Goal: Information Seeking & Learning: Learn about a topic

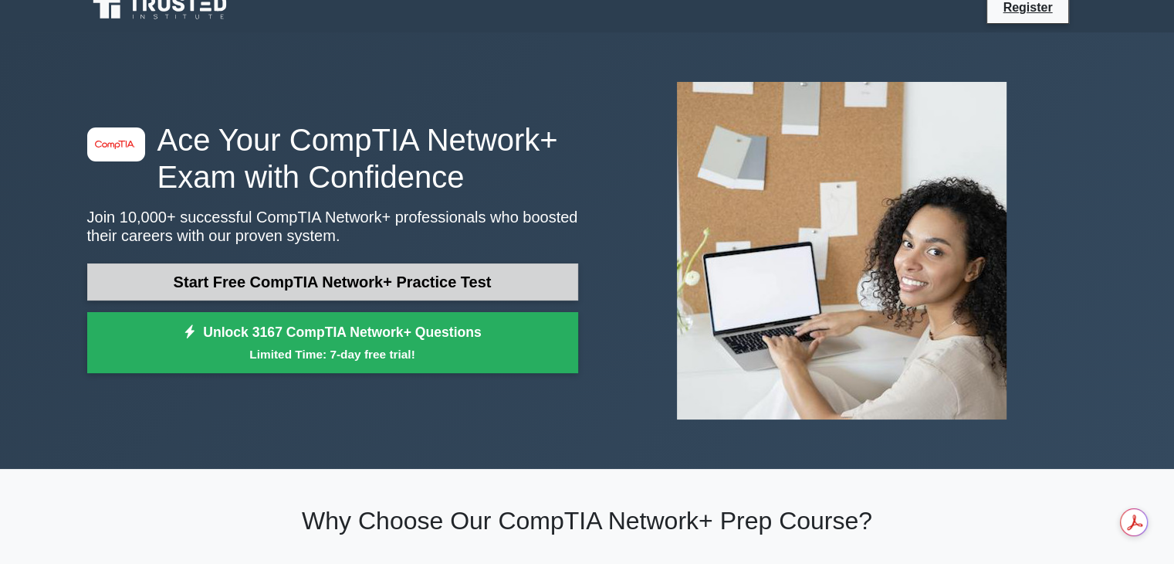
click at [258, 283] on link "Start Free CompTIA Network+ Practice Test" at bounding box center [332, 281] width 491 height 37
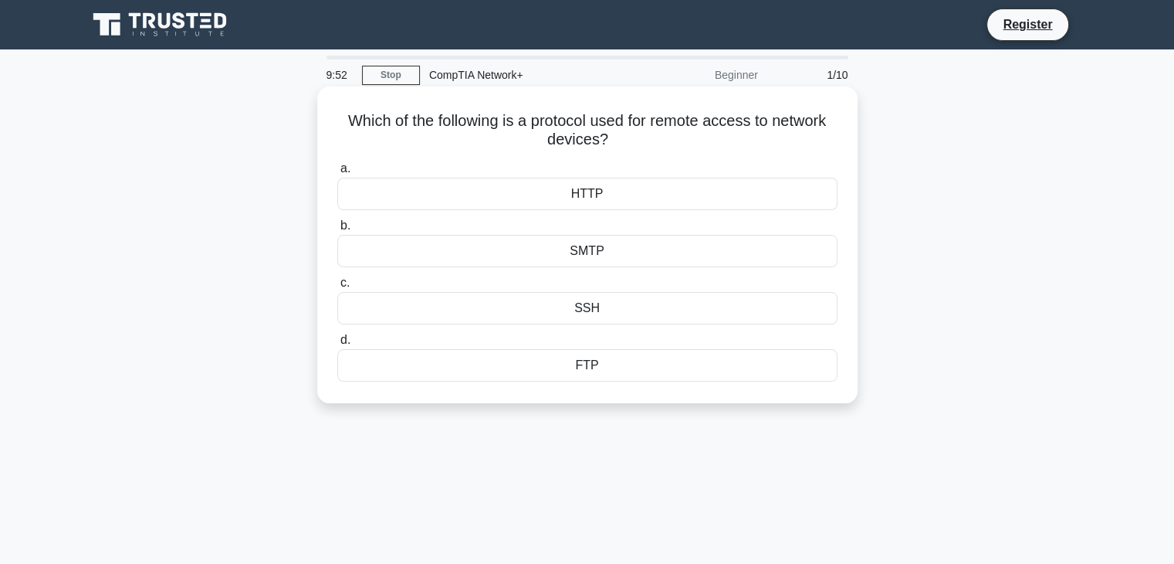
click at [574, 257] on div "SMTP" at bounding box center [587, 251] width 500 height 32
click at [337, 231] on input "b. SMTP" at bounding box center [337, 226] width 0 height 10
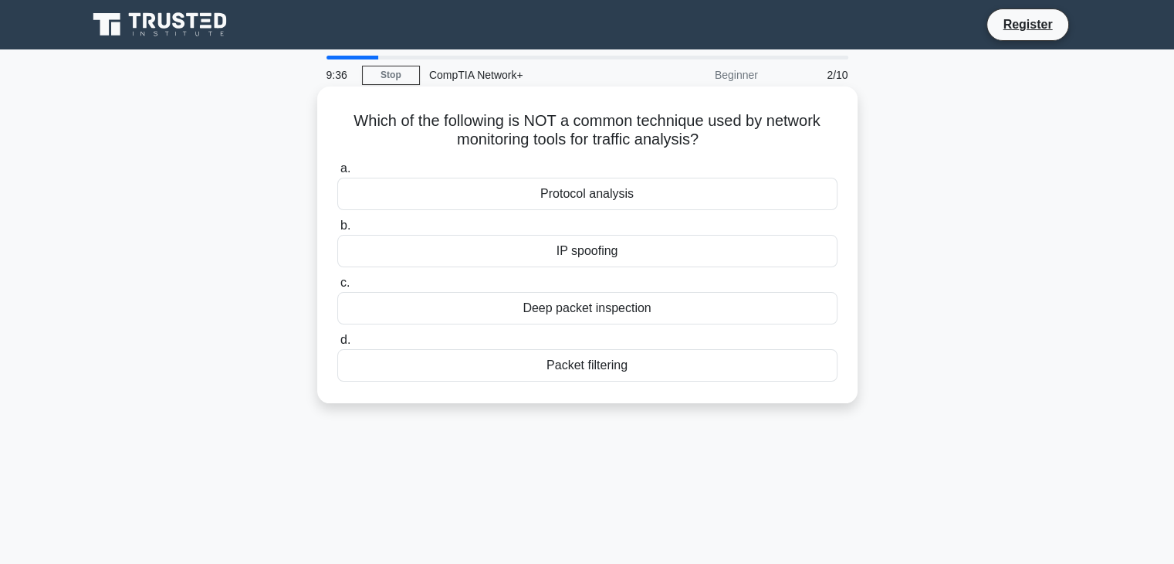
click at [628, 250] on div "IP spoofing" at bounding box center [587, 251] width 500 height 32
click at [337, 231] on input "b. IP spoofing" at bounding box center [337, 226] width 0 height 10
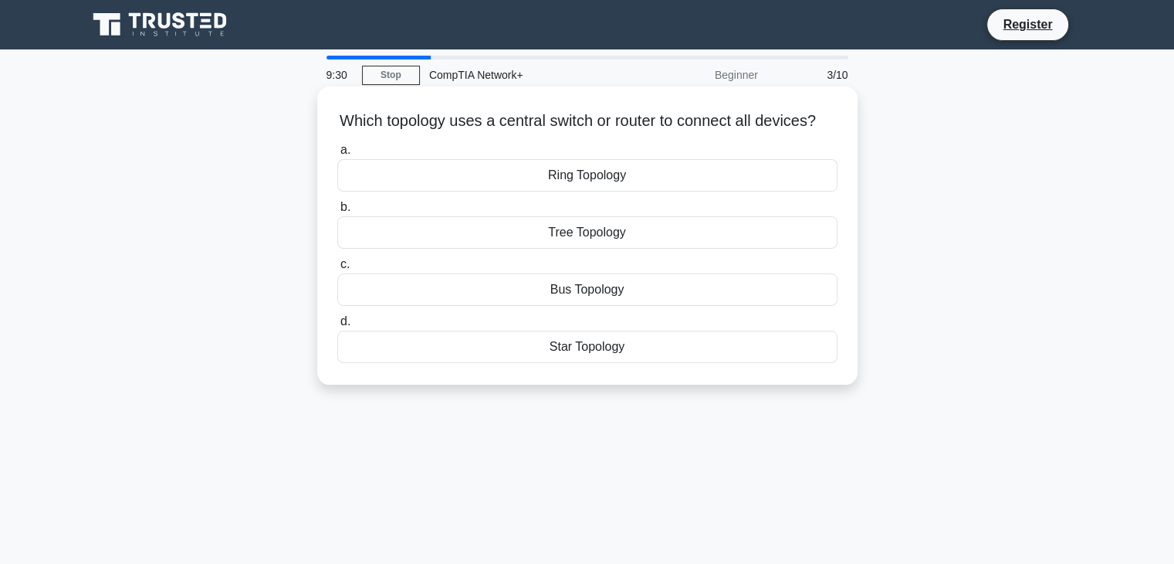
click at [599, 363] on div "Star Topology" at bounding box center [587, 346] width 500 height 32
click at [337, 327] on input "d. Star Topology" at bounding box center [337, 322] width 0 height 10
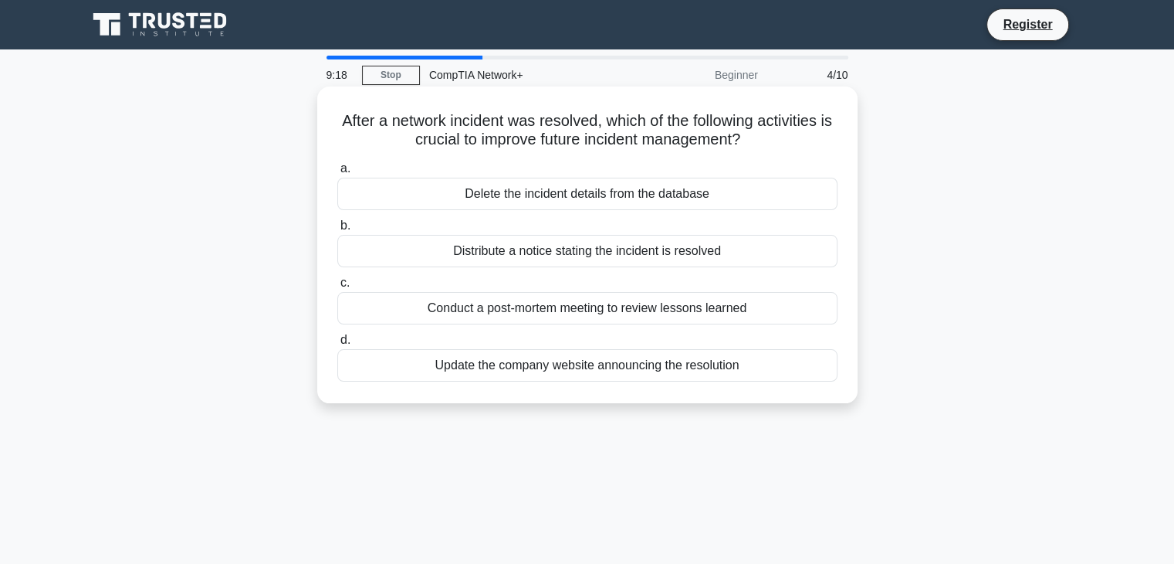
click at [645, 312] on div "Conduct a post-mortem meeting to review lessons learned" at bounding box center [587, 308] width 500 height 32
click at [337, 288] on input "c. Conduct a post-mortem meeting to review lessons learned" at bounding box center [337, 283] width 0 height 10
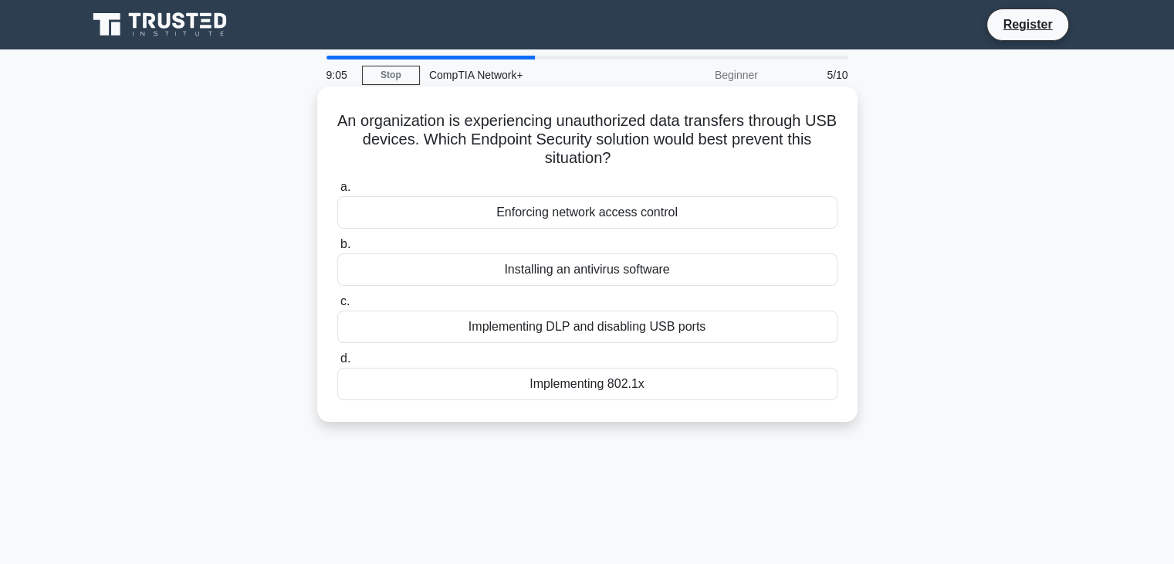
click at [698, 331] on div "Implementing DLP and disabling USB ports" at bounding box center [587, 326] width 500 height 32
click at [337, 306] on input "c. Implementing DLP and disabling USB ports" at bounding box center [337, 301] width 0 height 10
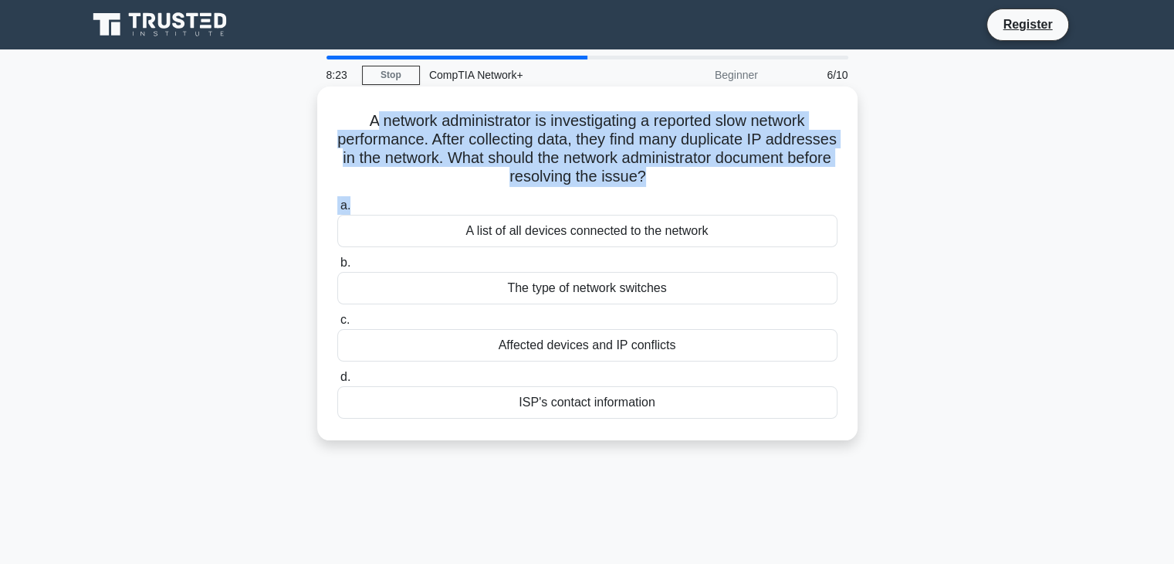
drag, startPoint x: 365, startPoint y: 120, endPoint x: 540, endPoint y: 196, distance: 190.5
click at [540, 196] on div "A network administrator is investigating a reported slow network performance. A…" at bounding box center [587, 263] width 528 height 341
click at [540, 196] on div "a. A list of all devices connected to the network b. The type of network switch…" at bounding box center [587, 307] width 519 height 229
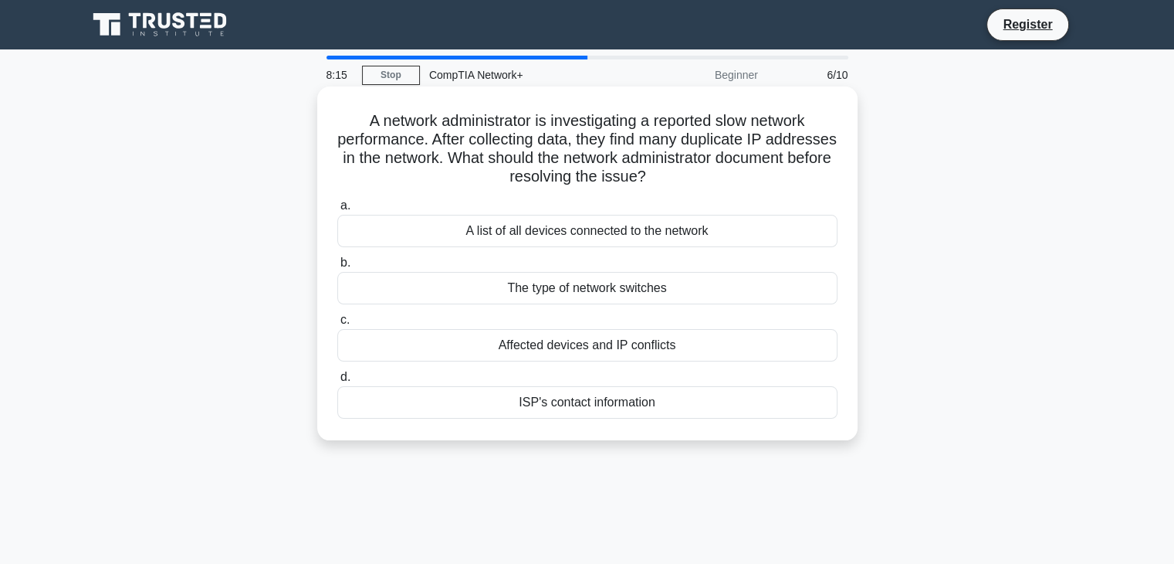
click at [621, 351] on div "Affected devices and IP conflicts" at bounding box center [587, 345] width 500 height 32
click at [337, 325] on input "c. Affected devices and IP conflicts" at bounding box center [337, 320] width 0 height 10
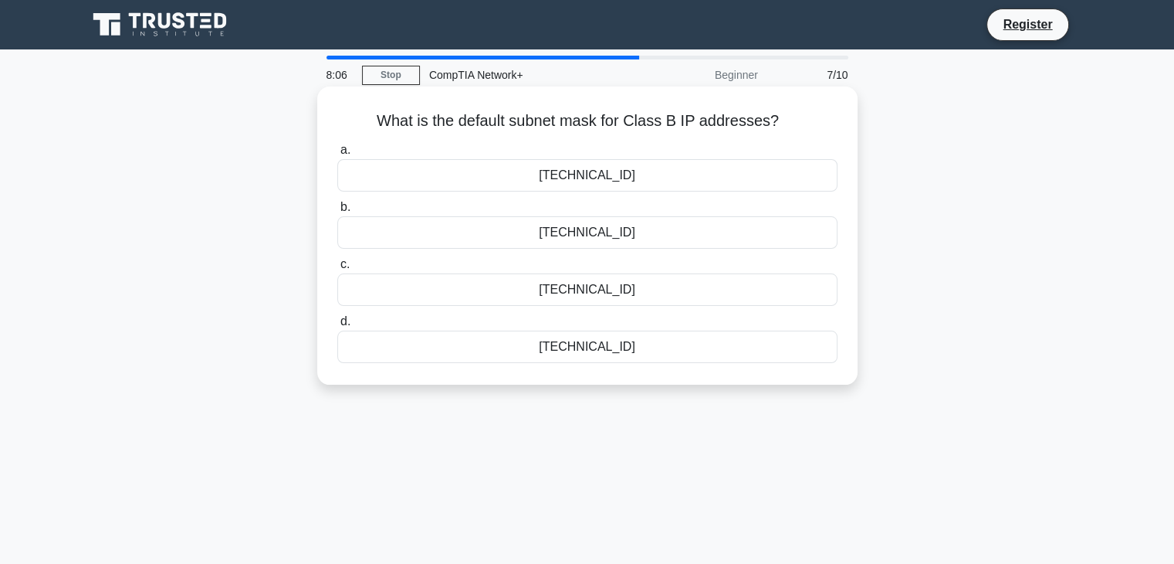
click at [584, 188] on div "255.255.0.0" at bounding box center [587, 175] width 500 height 32
click at [337, 155] on input "a. 255.255.0.0" at bounding box center [337, 150] width 0 height 10
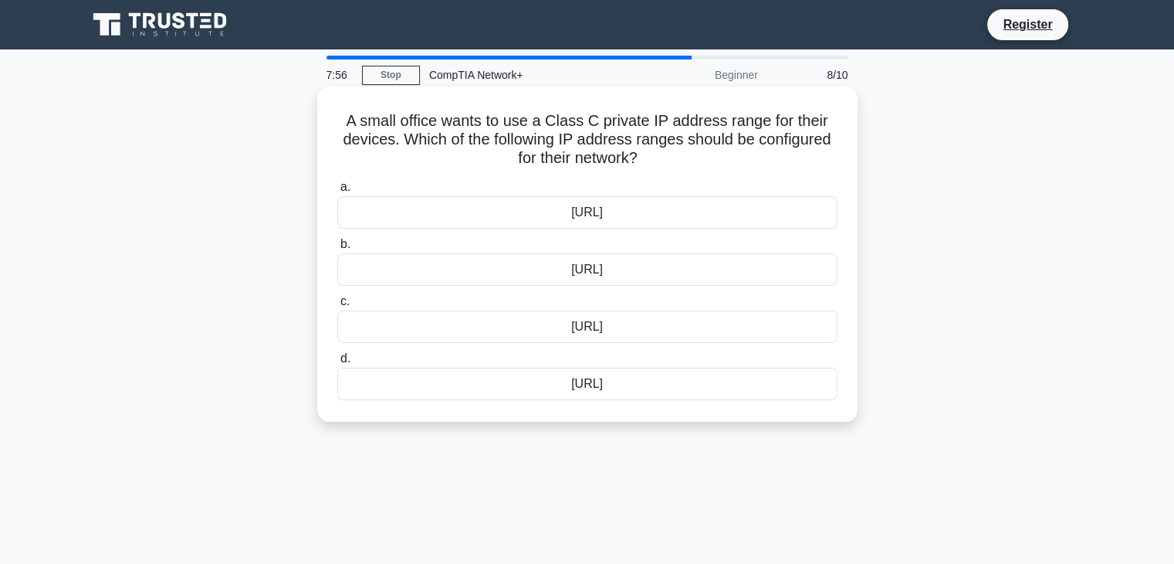
click at [579, 273] on div "192.168.0.0/16" at bounding box center [587, 269] width 500 height 32
click at [337, 249] on input "b. 192.168.0.0/16" at bounding box center [337, 244] width 0 height 10
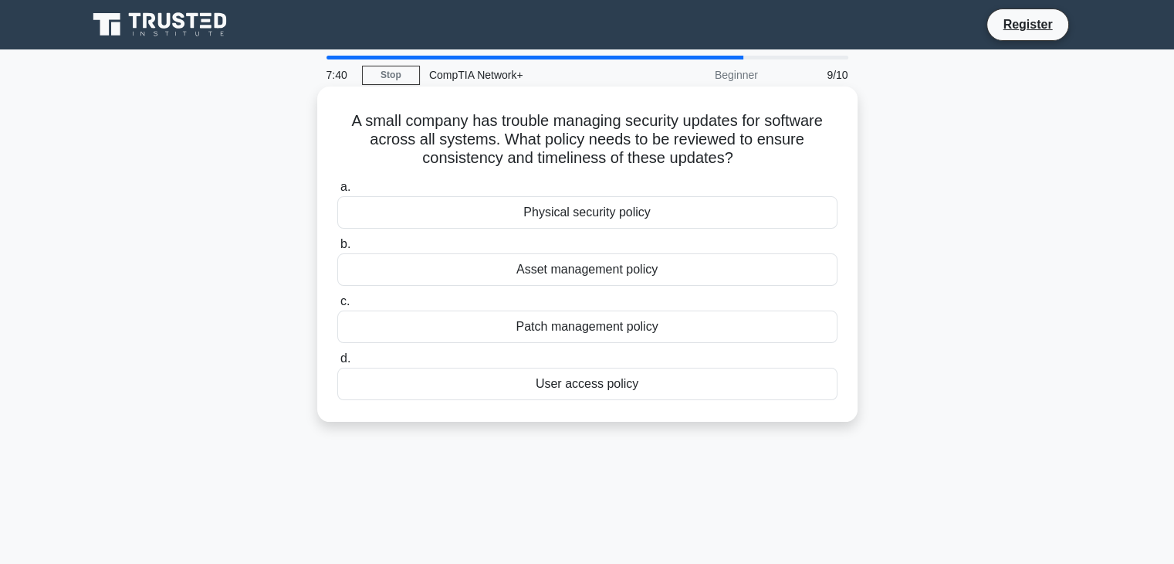
click at [591, 327] on div "Patch management policy" at bounding box center [587, 326] width 500 height 32
click at [337, 306] on input "c. Patch management policy" at bounding box center [337, 301] width 0 height 10
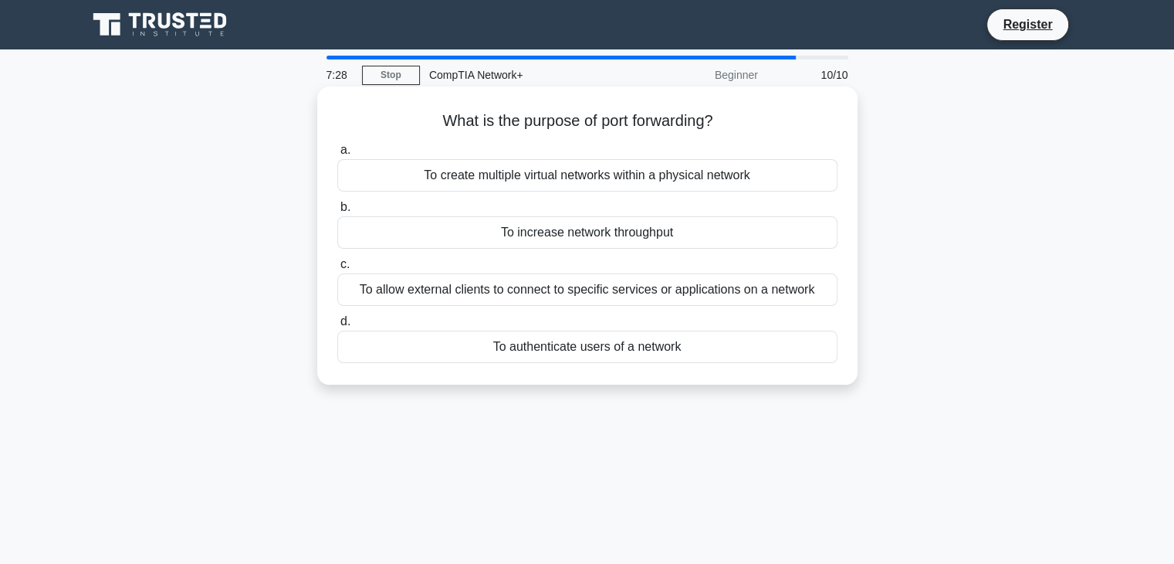
click at [575, 297] on div "To allow external clients to connect to specific services or applications on a …" at bounding box center [587, 289] width 500 height 32
click at [337, 269] on input "c. To allow external clients to connect to specific services or applications on…" at bounding box center [337, 264] width 0 height 10
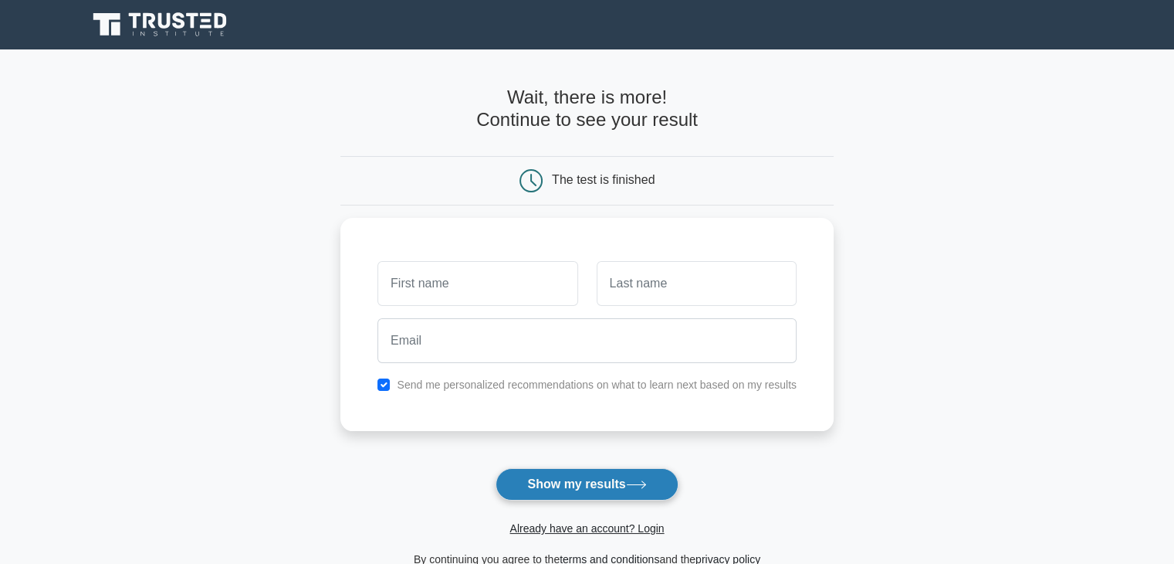
click at [609, 478] on button "Show my results" at bounding box center [587, 484] width 182 height 32
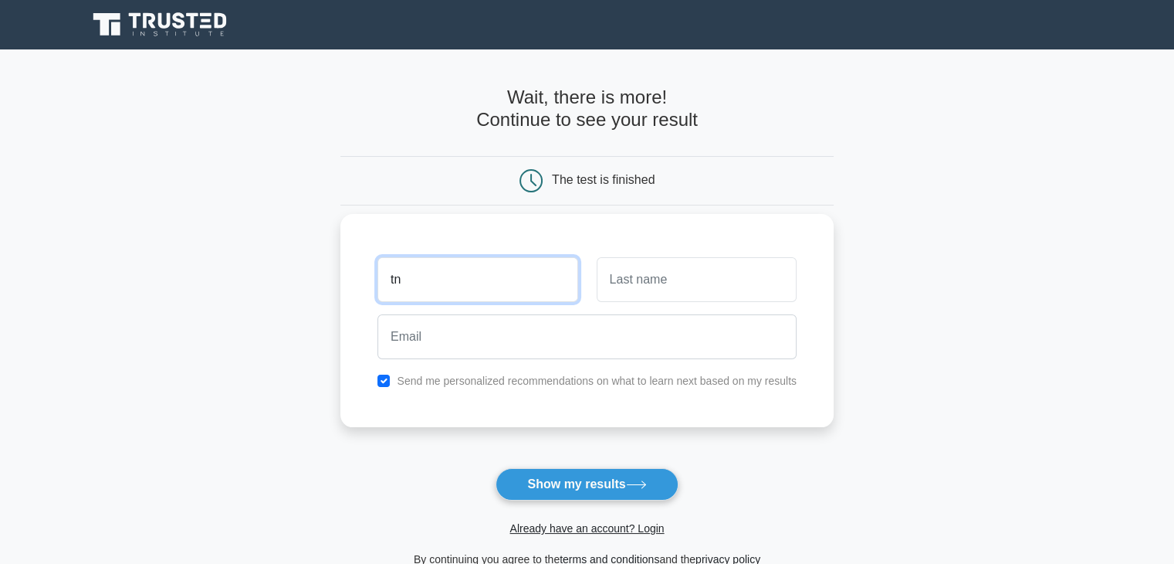
type input "tn"
click at [626, 269] on input "text" at bounding box center [697, 279] width 200 height 45
type input "nk"
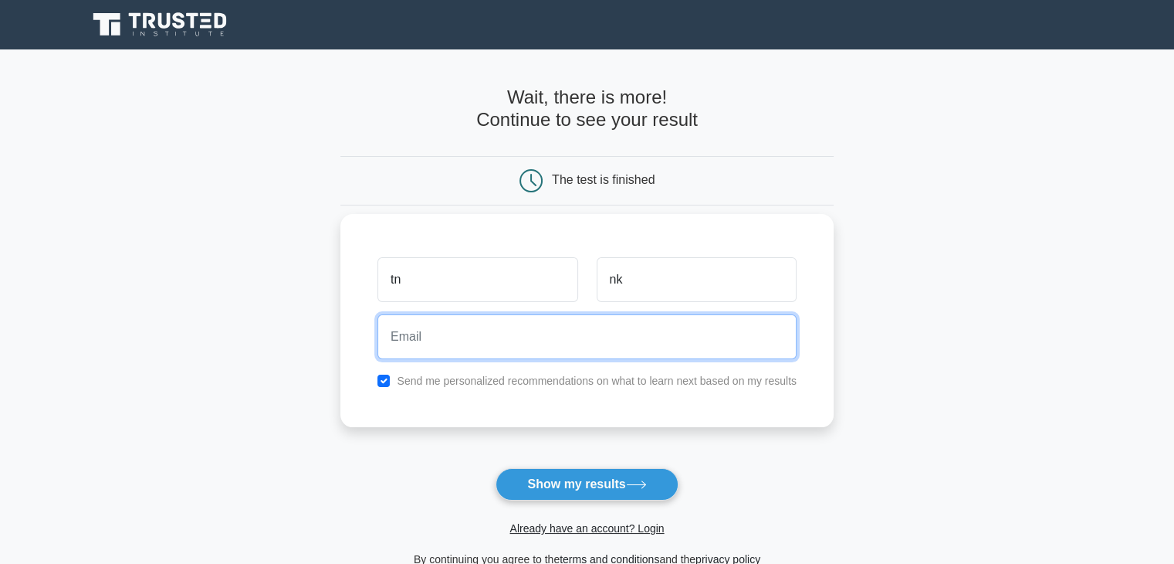
click at [582, 355] on input "email" at bounding box center [587, 336] width 419 height 45
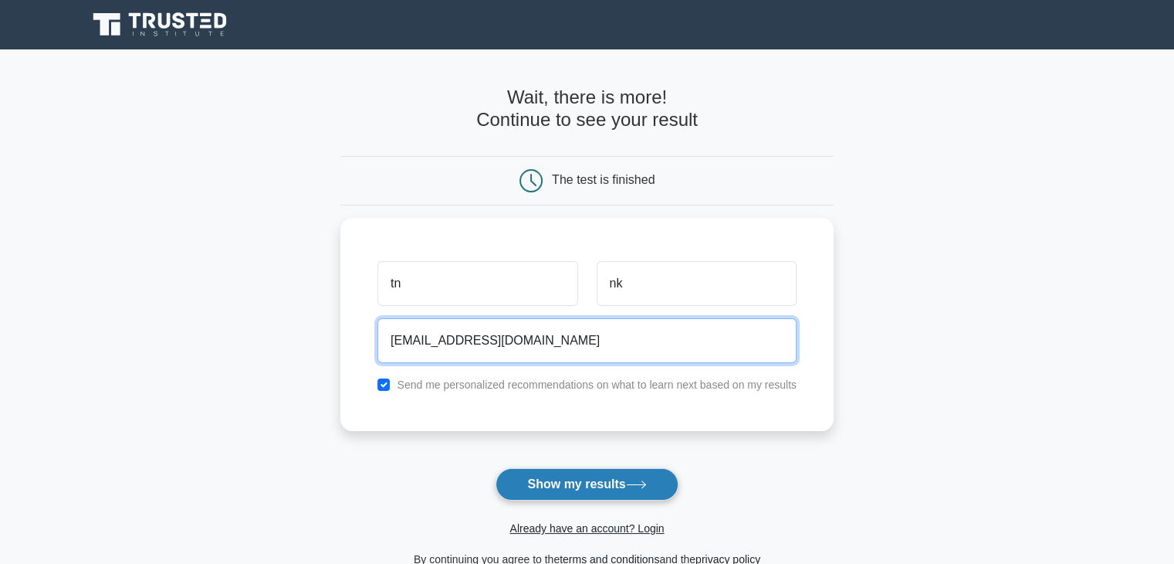
type input "tnko@yahoo.co.za"
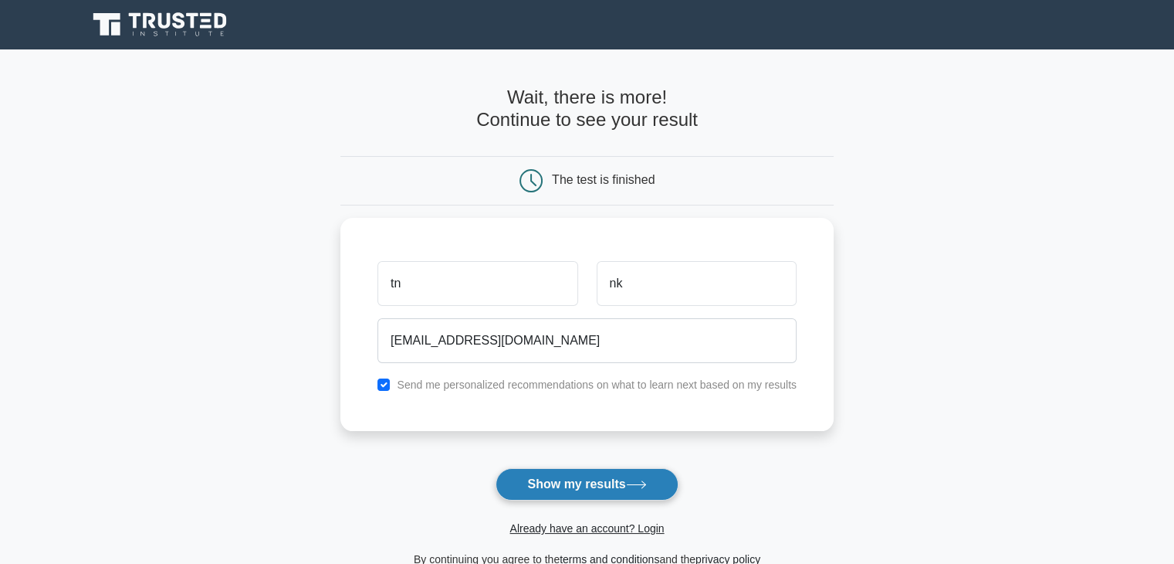
click at [562, 468] on button "Show my results" at bounding box center [587, 484] width 182 height 32
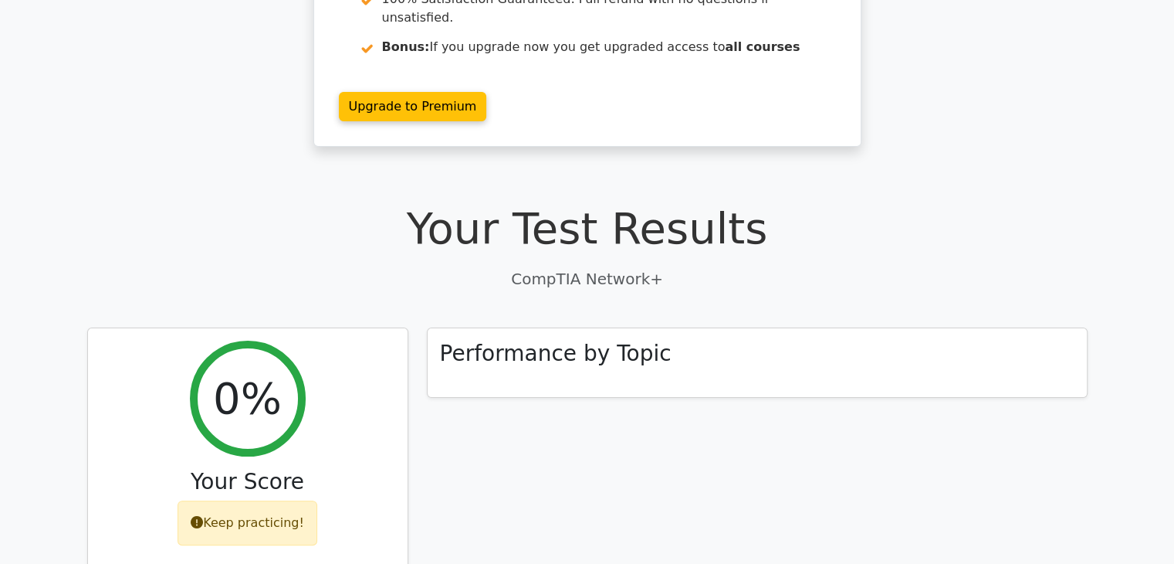
scroll to position [242, 0]
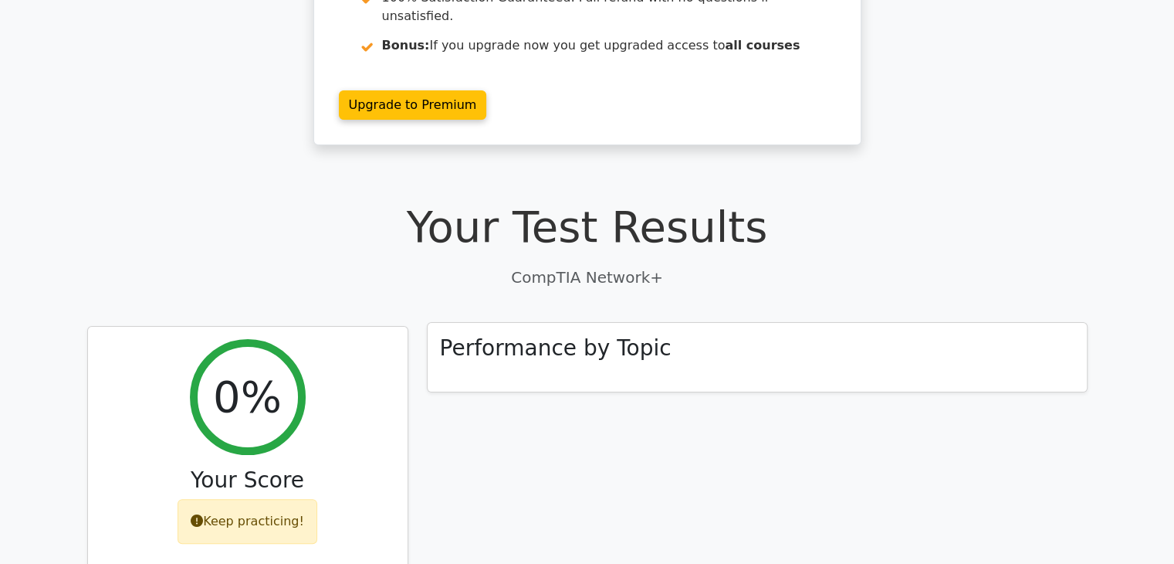
click at [503, 335] on h3 "Performance by Topic" at bounding box center [556, 348] width 232 height 26
